Goal: Use online tool/utility: Utilize a website feature to perform a specific function

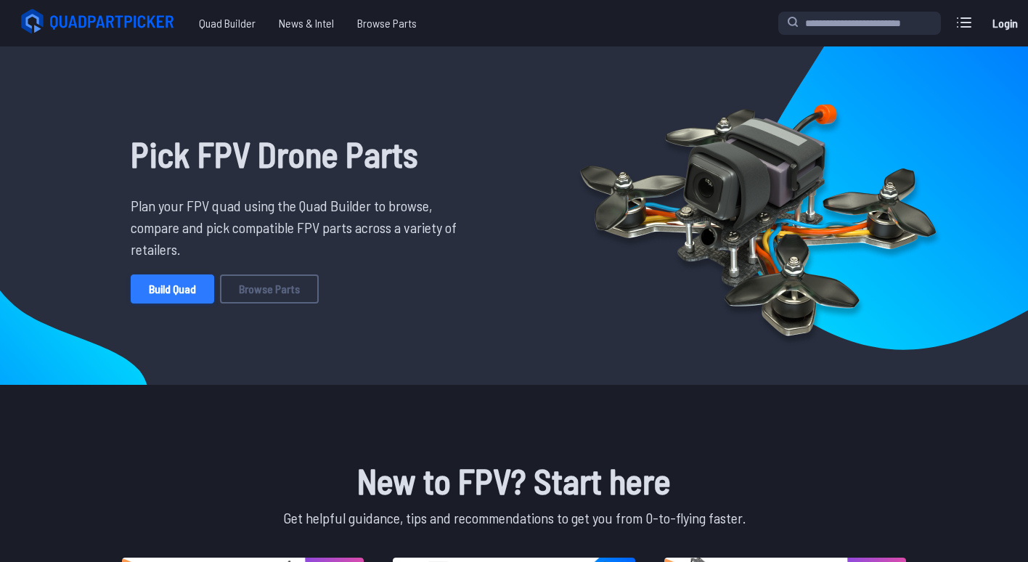
click at [158, 290] on link "Build Quad" at bounding box center [173, 288] width 84 height 29
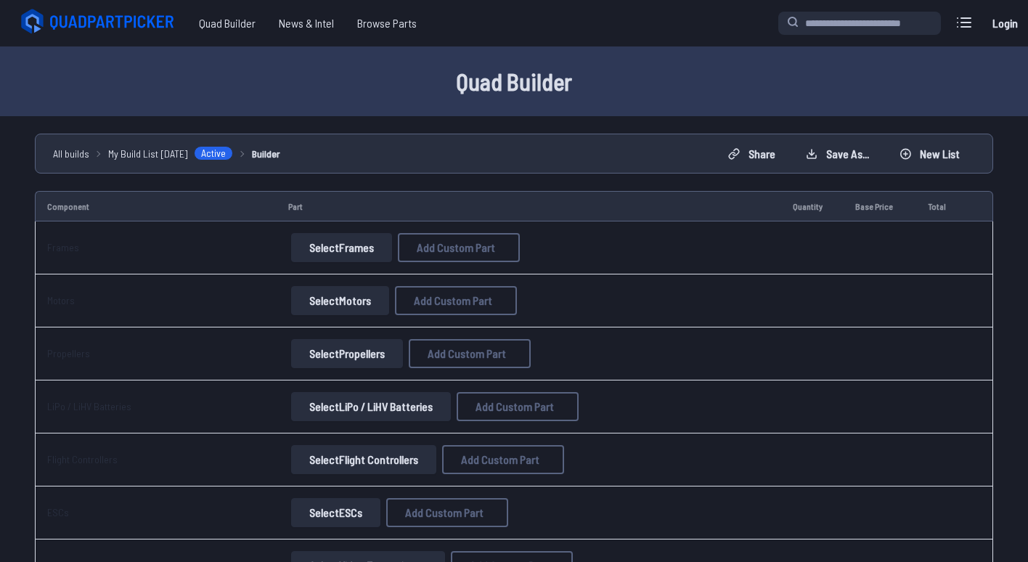
click at [312, 250] on button "Select Frames" at bounding box center [341, 247] width 101 height 29
click at [344, 245] on button "Select Frames" at bounding box center [341, 247] width 101 height 29
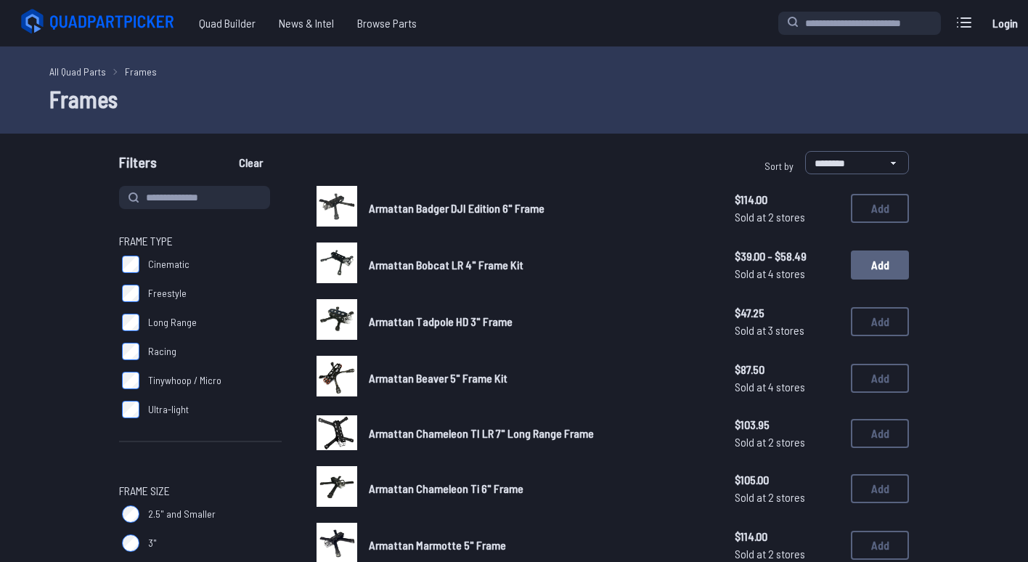
click at [870, 266] on button "Add" at bounding box center [880, 265] width 58 height 29
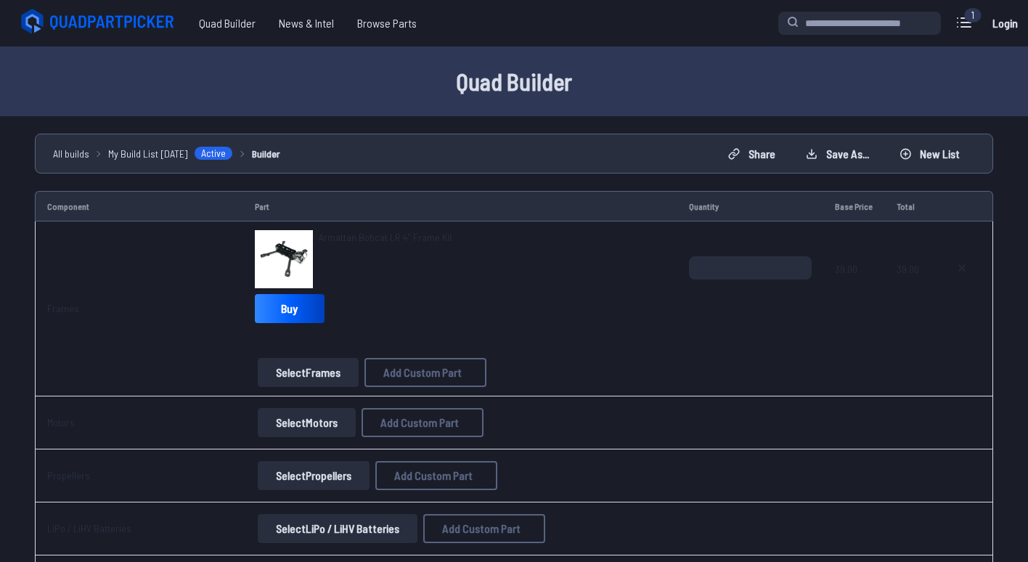
click at [296, 425] on button "Select Motors" at bounding box center [307, 422] width 98 height 29
click at [293, 417] on button "Select Motors" at bounding box center [307, 422] width 98 height 29
